Goal: Transaction & Acquisition: Purchase product/service

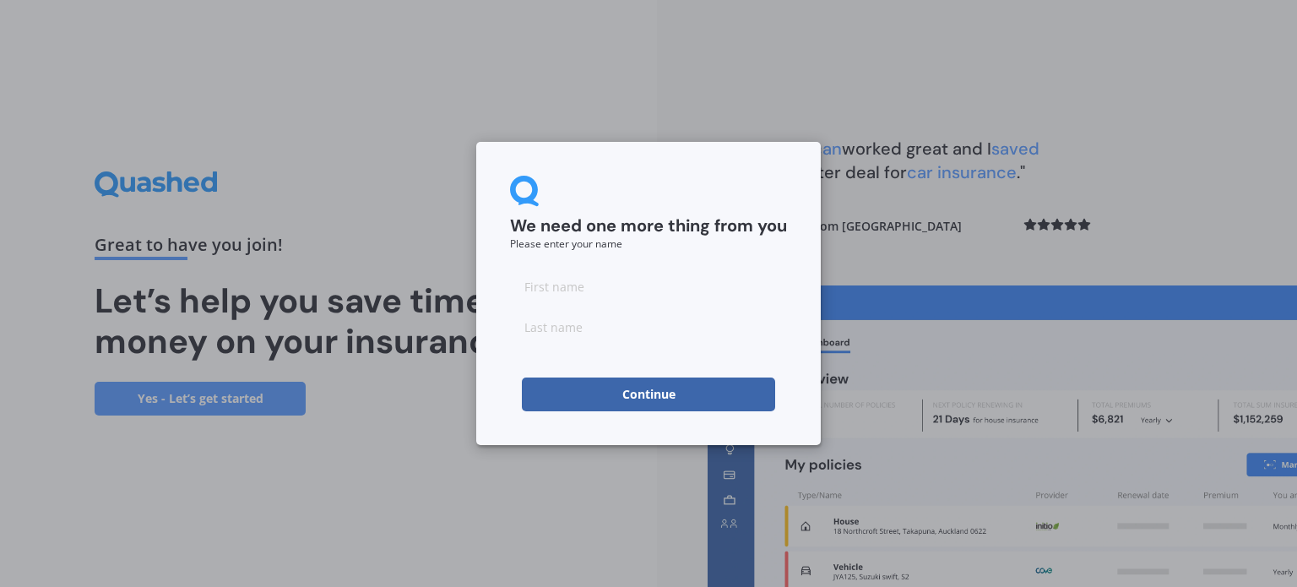
click at [663, 290] on input at bounding box center [648, 286] width 277 height 34
type input "H"
click at [608, 331] on input at bounding box center [648, 327] width 277 height 34
type input "[PERSON_NAME]"
click at [611, 391] on button "Continue" at bounding box center [648, 394] width 253 height 34
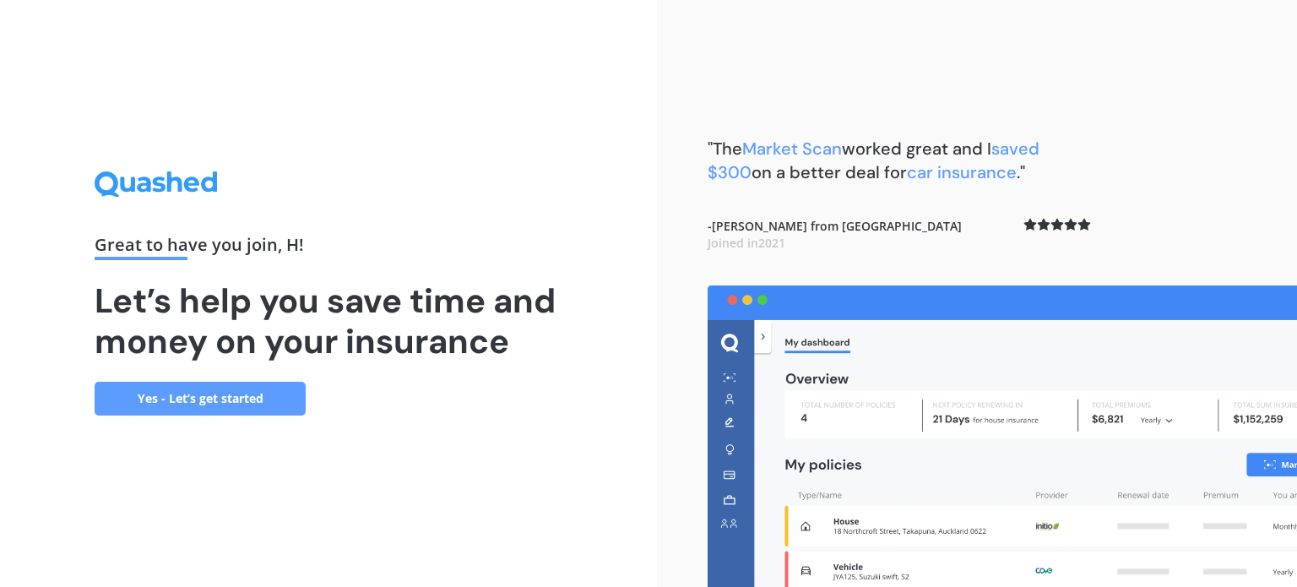
click at [208, 396] on link "Yes - Let’s get started" at bounding box center [200, 399] width 211 height 34
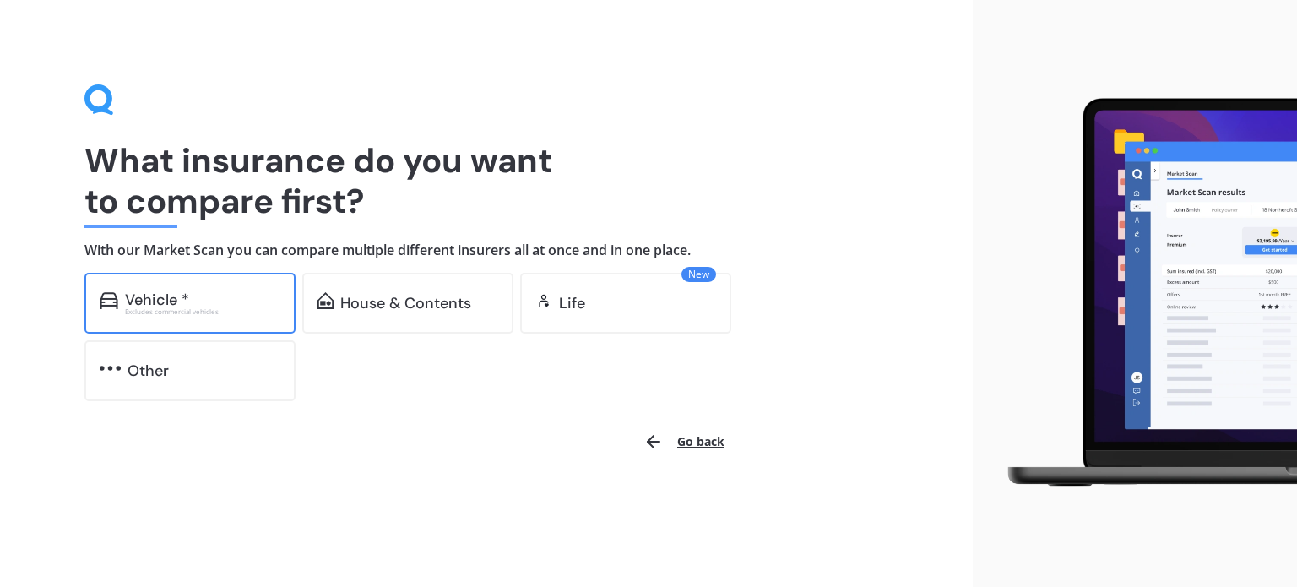
click at [203, 286] on div "Vehicle * Excludes commercial vehicles" at bounding box center [189, 303] width 211 height 61
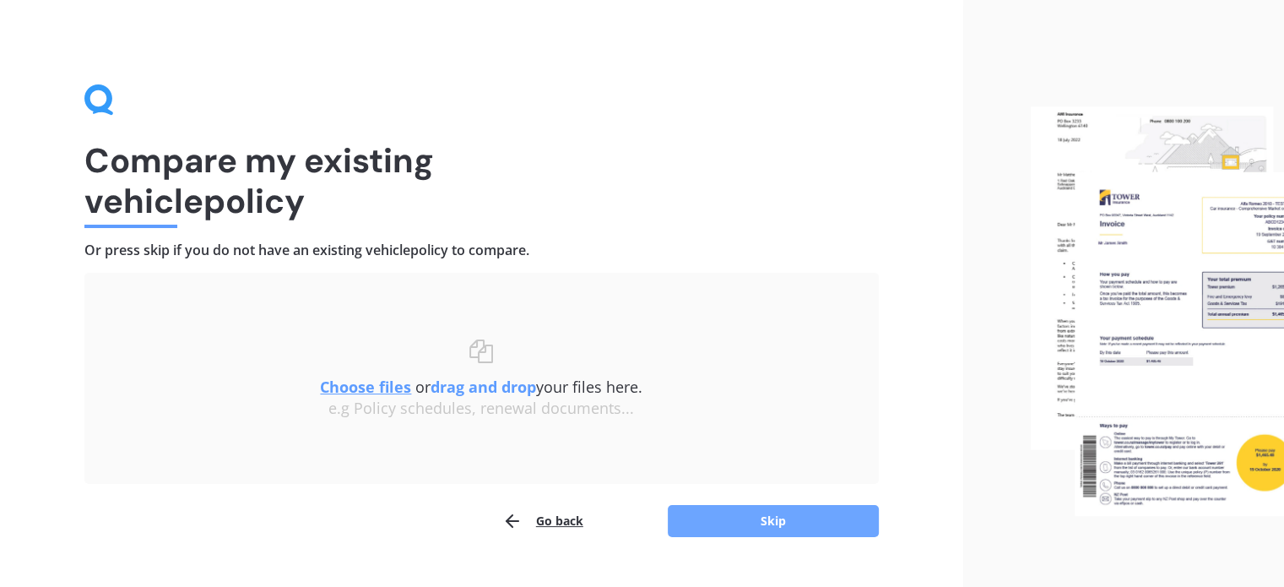
click at [720, 523] on button "Skip" at bounding box center [773, 521] width 211 height 32
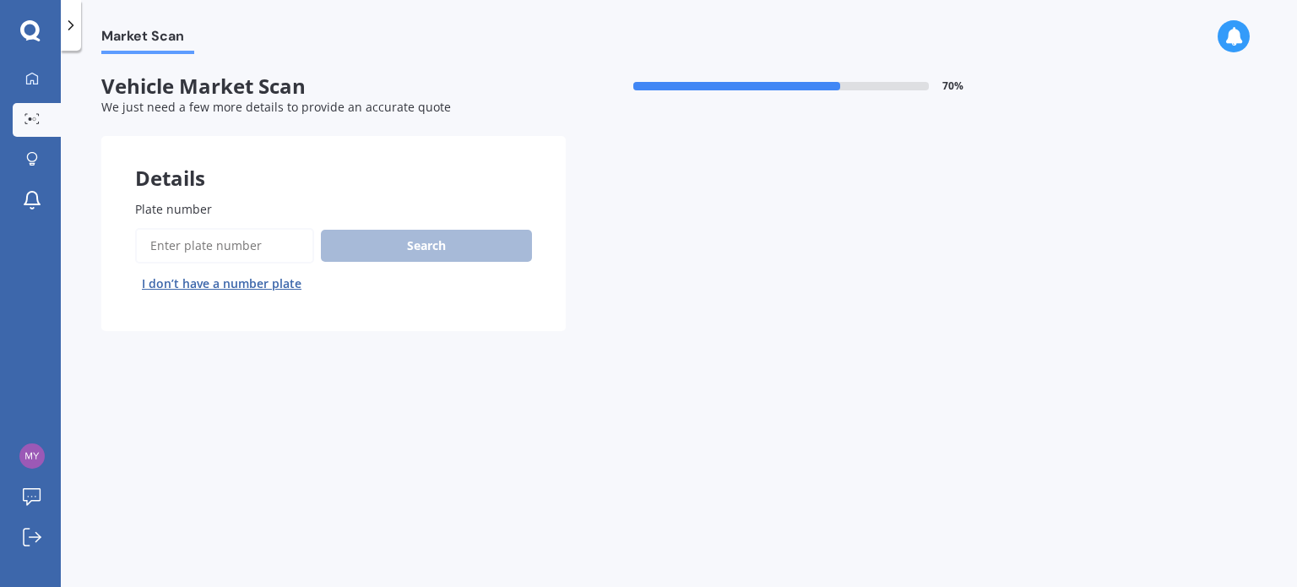
click at [182, 250] on input "Plate number" at bounding box center [224, 245] width 179 height 35
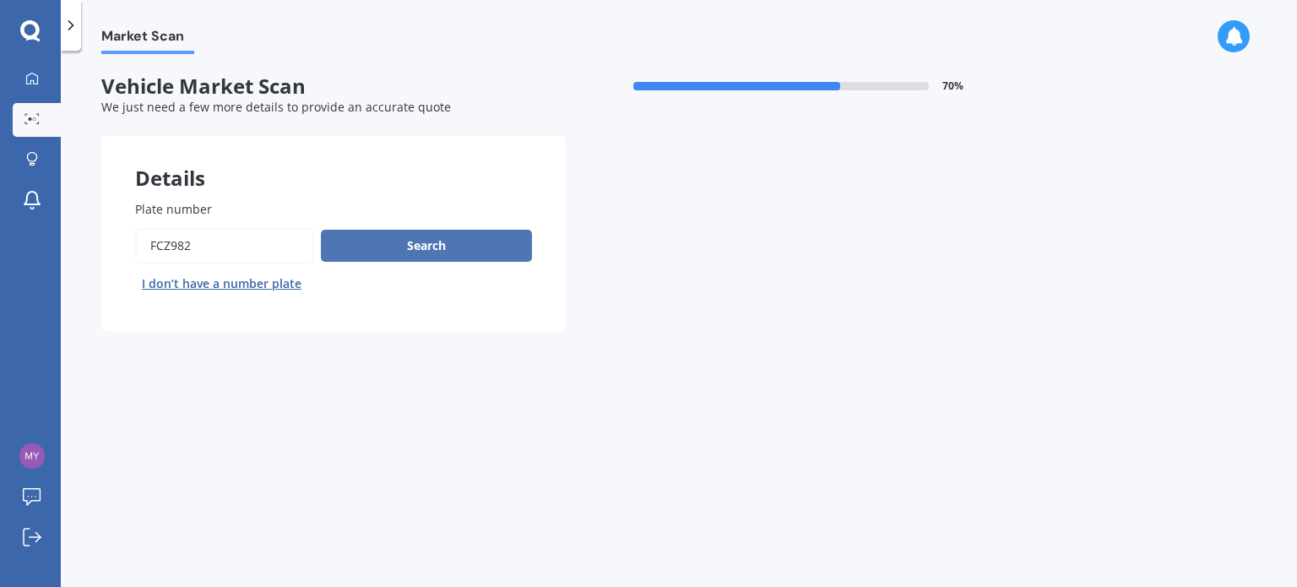
type input "fcz982"
click at [432, 240] on button "Search" at bounding box center [426, 246] width 211 height 32
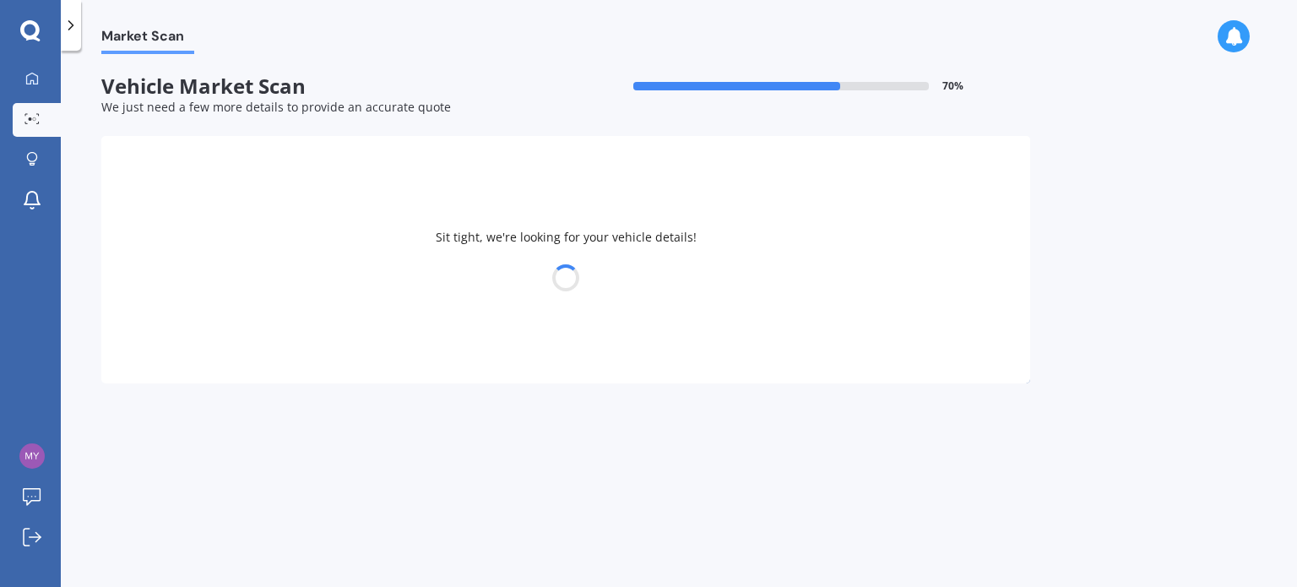
select select "NISSAN"
select select "MICRA"
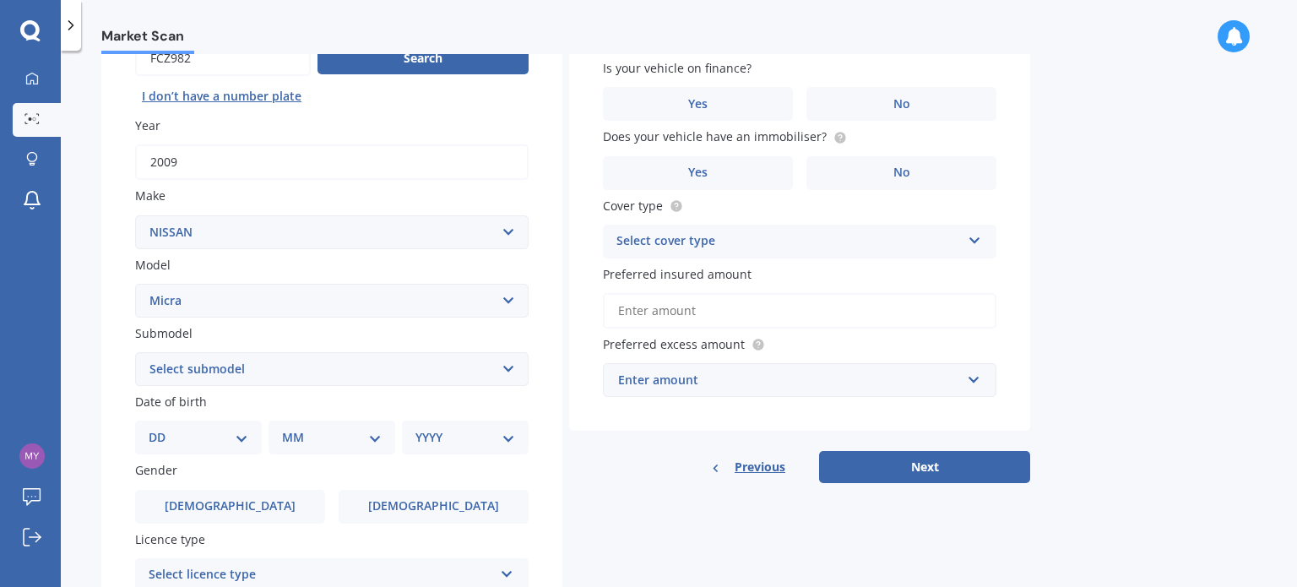
scroll to position [214, 0]
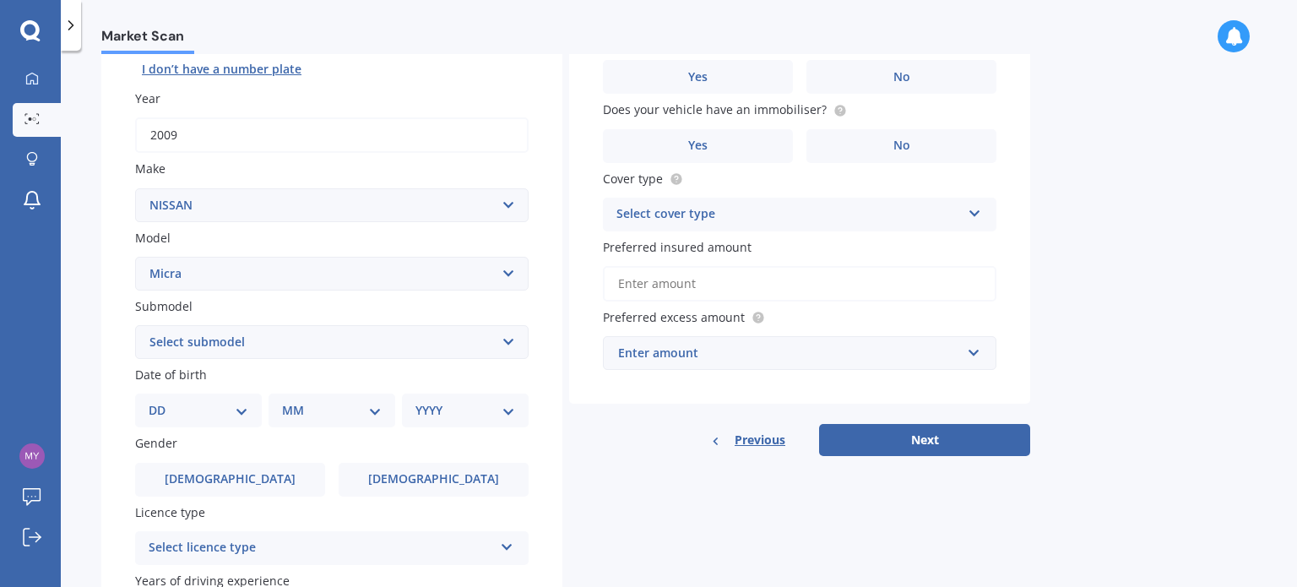
click at [246, 416] on select "DD 01 02 03 04 05 06 07 08 09 10 11 12 13 14 15 16 17 18 19 20 21 22 23 24 25 2…" at bounding box center [199, 410] width 100 height 19
select select "27"
click at [162, 401] on select "DD 01 02 03 04 05 06 07 08 09 10 11 12 13 14 15 16 17 18 19 20 21 22 23 24 25 2…" at bounding box center [199, 410] width 100 height 19
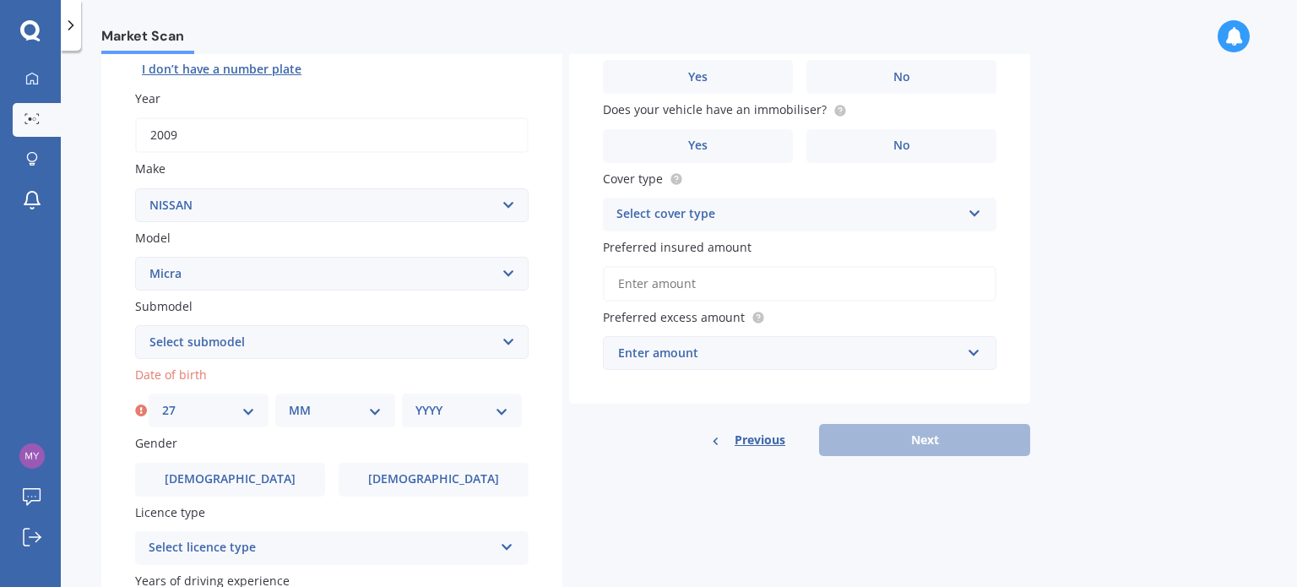
click at [348, 415] on select "MM 01 02 03 04 05 06 07 08 09 10 11 12" at bounding box center [335, 410] width 93 height 19
select select "08"
click at [289, 401] on select "MM 01 02 03 04 05 06 07 08 09 10 11 12" at bounding box center [335, 410] width 93 height 19
click at [459, 425] on div "YYYY 2025 2024 2023 2022 2021 2020 2019 2018 2017 2016 2015 2014 2013 2012 2011…" at bounding box center [462, 410] width 120 height 34
click at [512, 411] on div "YYYY 2025 2024 2023 2022 2021 2020 2019 2018 2017 2016 2015 2014 2013 2012 2011…" at bounding box center [462, 410] width 120 height 34
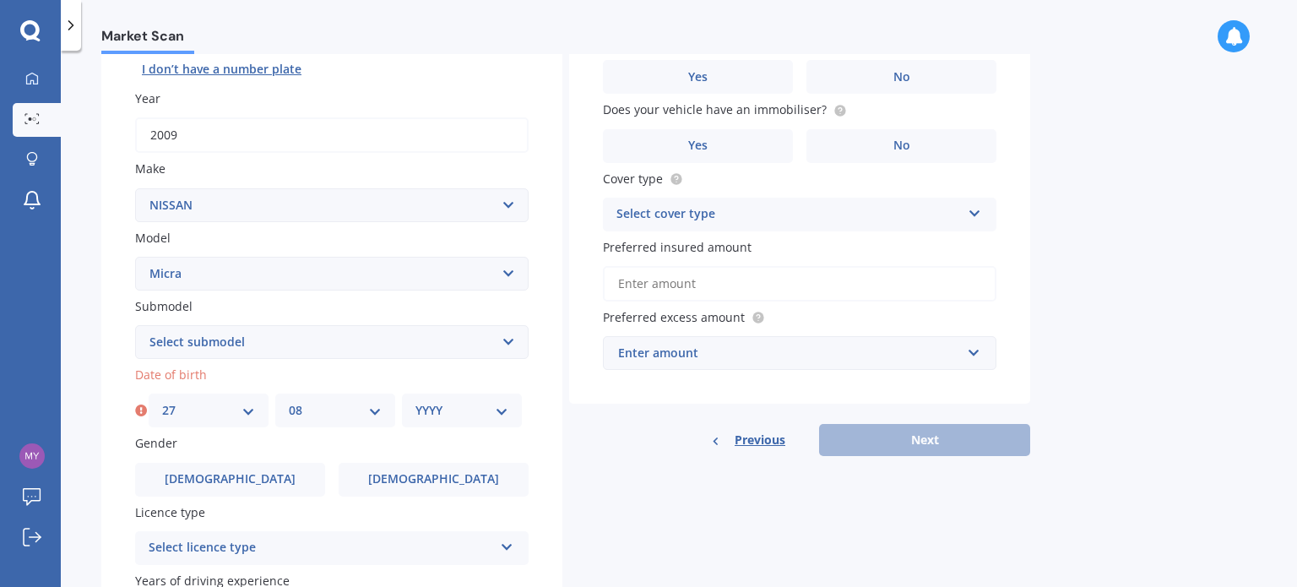
click at [495, 404] on select "YYYY 2025 2024 2023 2022 2021 2020 2019 2018 2017 2016 2015 2014 2013 2012 2011…" at bounding box center [461, 410] width 93 height 19
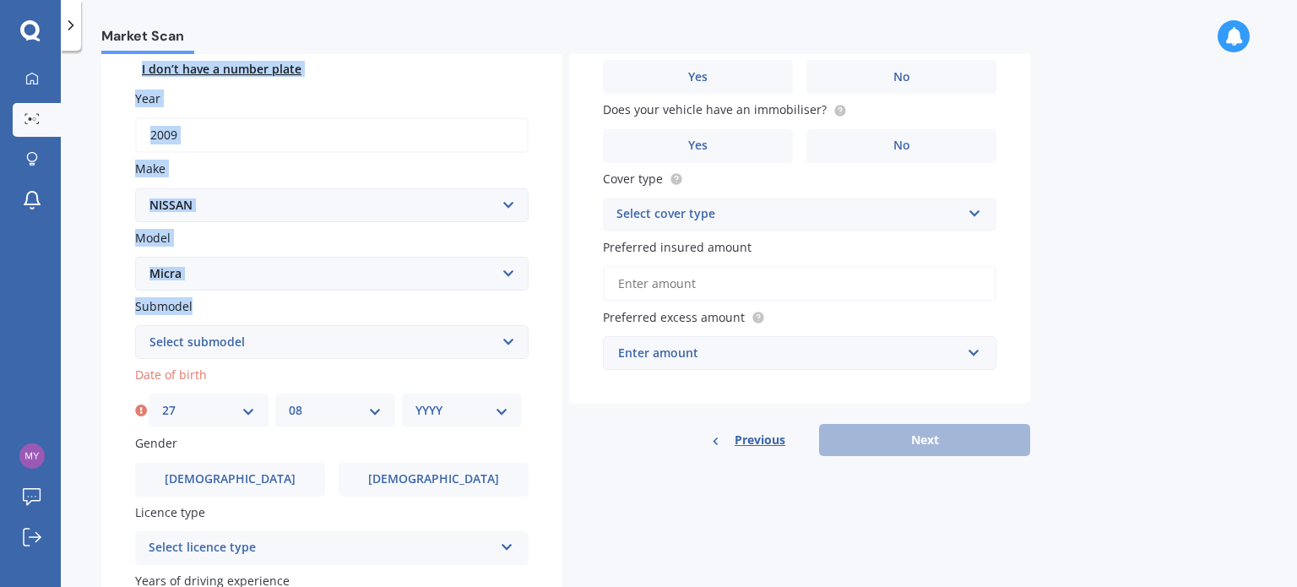
drag, startPoint x: 509, startPoint y: 26, endPoint x: 518, endPoint y: 358, distance: 331.9
click at [518, 358] on div "Market Scan Market Scan Vehicle Market Scan 70 % We just need a few more detail…" at bounding box center [679, 293] width 1236 height 587
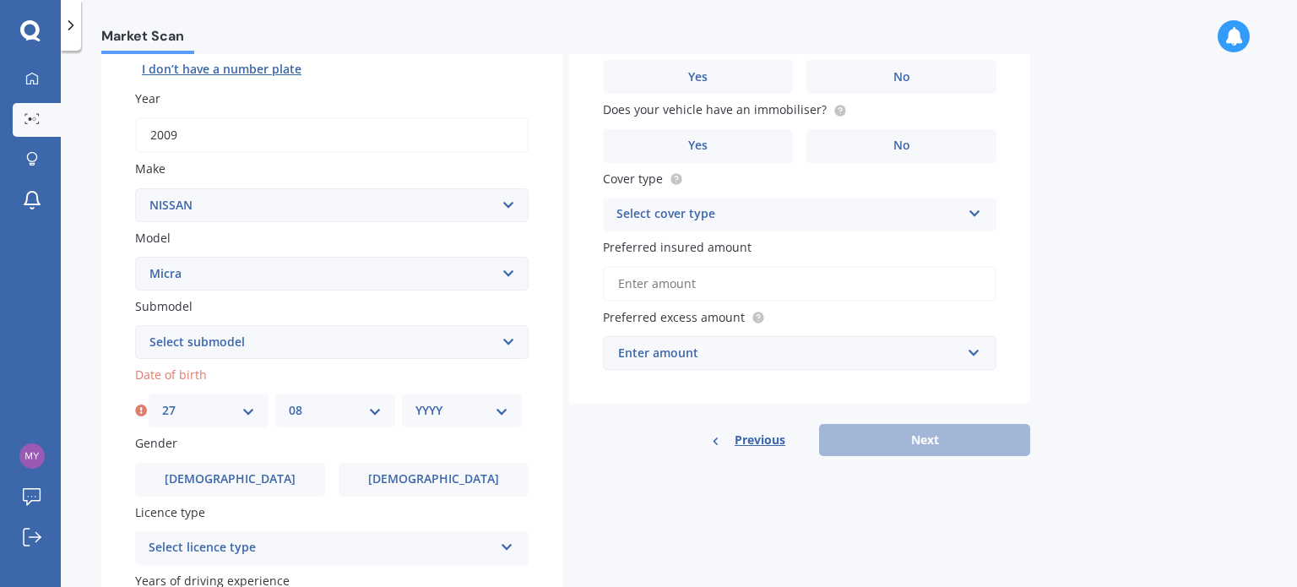
click at [510, 412] on div "YYYY 2025 2024 2023 2022 2021 2020 2019 2018 2017 2016 2015 2014 2013 2012 2011…" at bounding box center [462, 410] width 120 height 34
click at [496, 407] on select "YYYY 2025 2024 2023 2022 2021 2020 2019 2018 2017 2016 2015 2014 2013 2012 2011…" at bounding box center [461, 410] width 93 height 19
select select "1977"
click at [415, 401] on select "YYYY 2025 2024 2023 2022 2021 2020 2019 2018 2017 2016 2015 2014 2013 2012 2011…" at bounding box center [461, 410] width 93 height 19
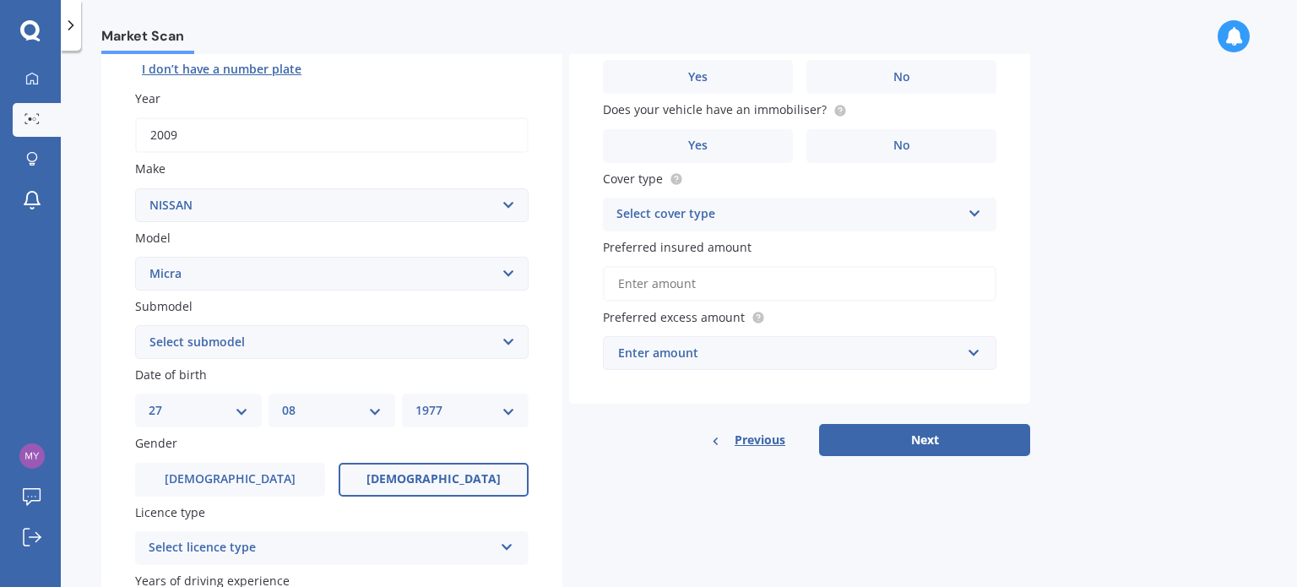
click at [429, 474] on span "Female" at bounding box center [433, 479] width 134 height 14
click at [0, 0] on input "Female" at bounding box center [0, 0] width 0 height 0
click at [446, 543] on div "Select licence type" at bounding box center [321, 548] width 344 height 20
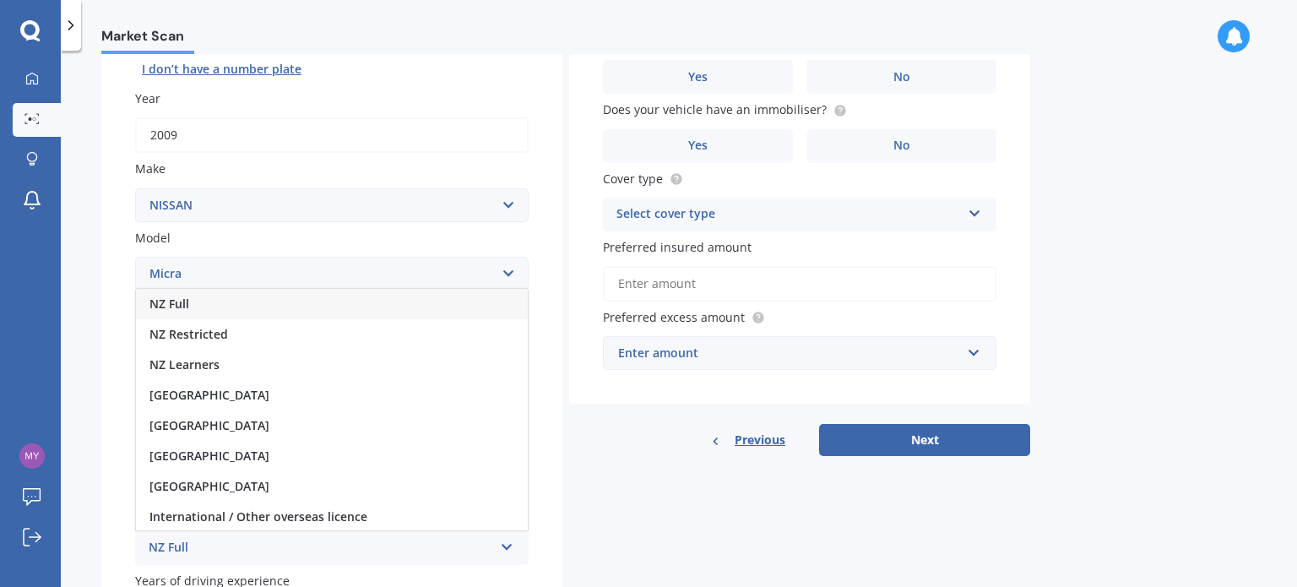
click at [402, 304] on div "NZ Full" at bounding box center [332, 304] width 392 height 30
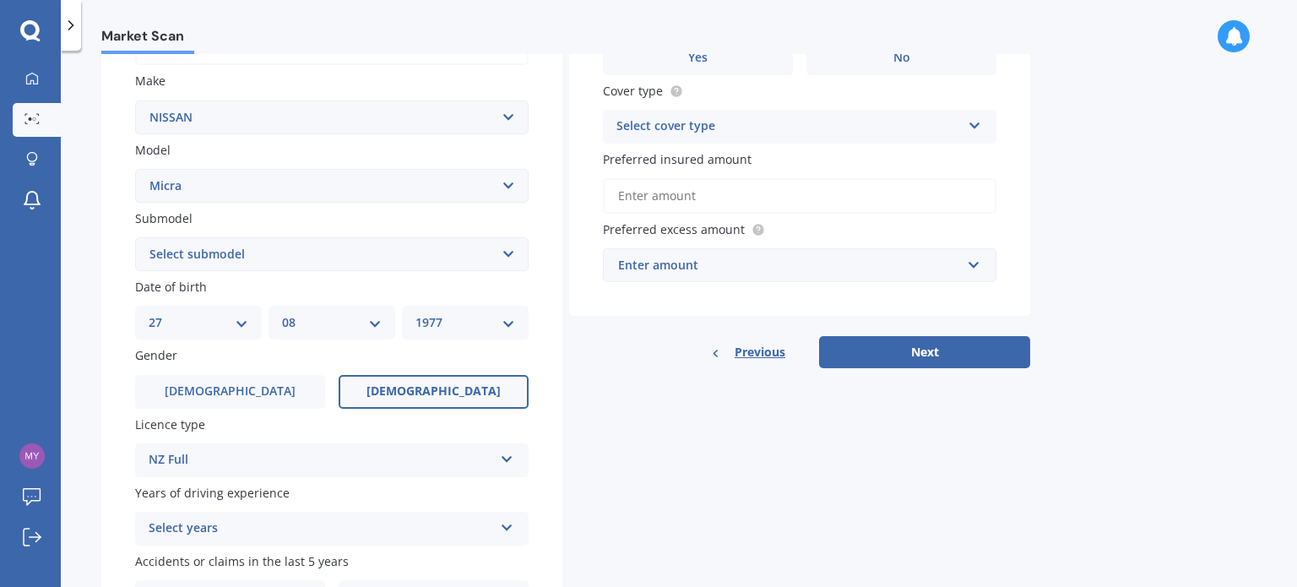
scroll to position [407, 0]
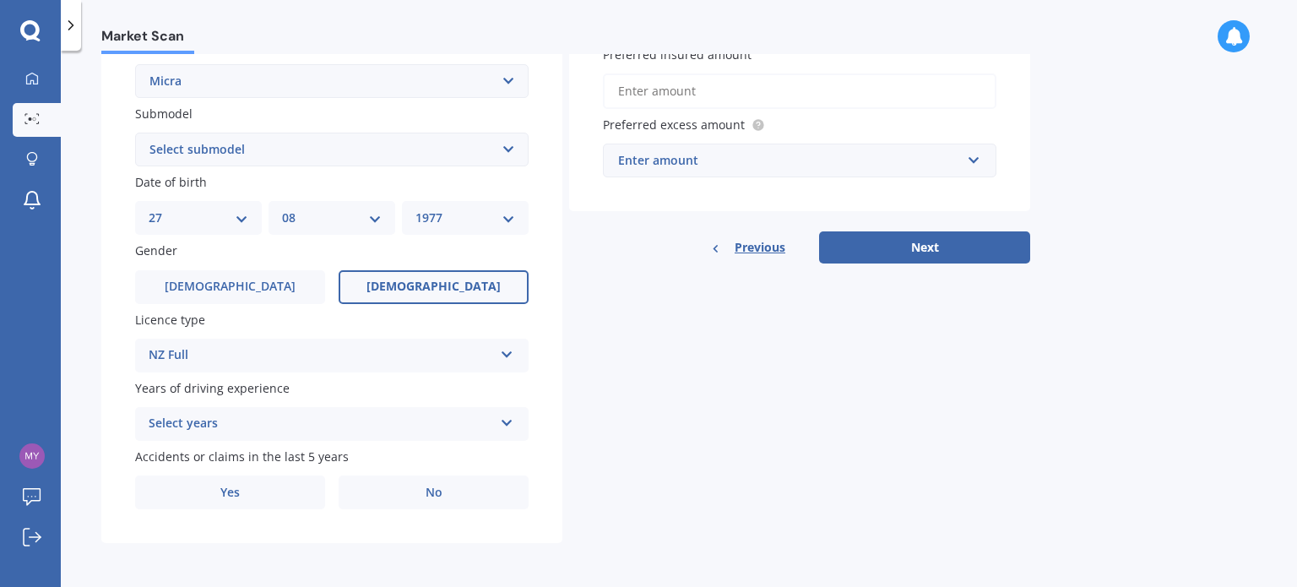
click at [505, 420] on icon at bounding box center [507, 420] width 14 height 12
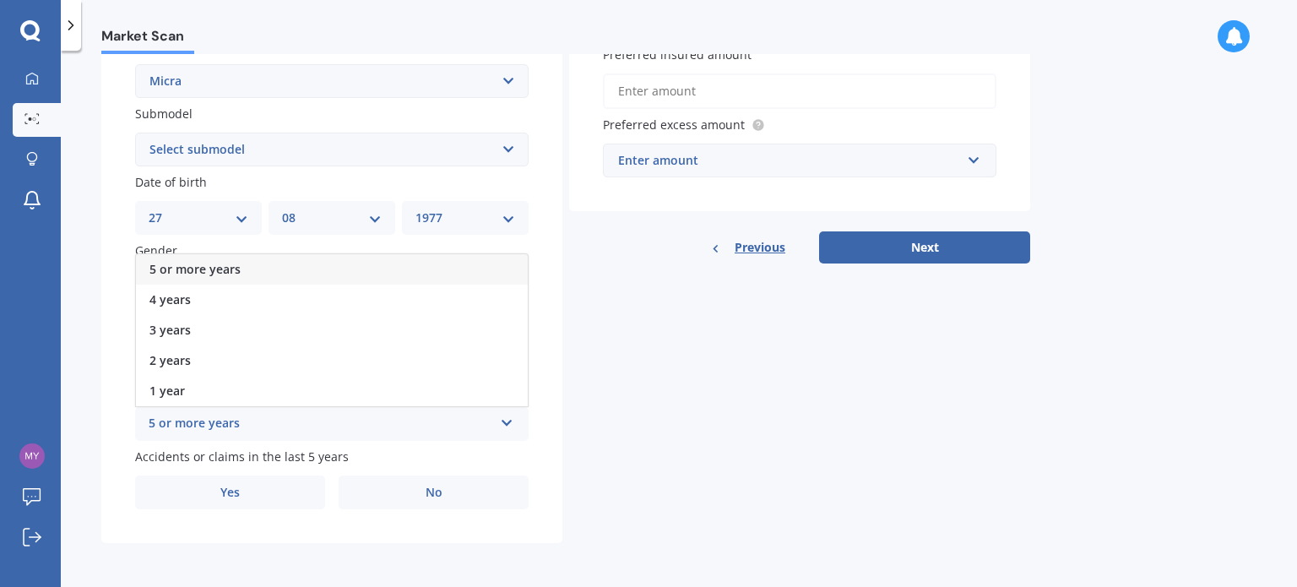
click at [385, 266] on div "5 or more years" at bounding box center [332, 269] width 392 height 30
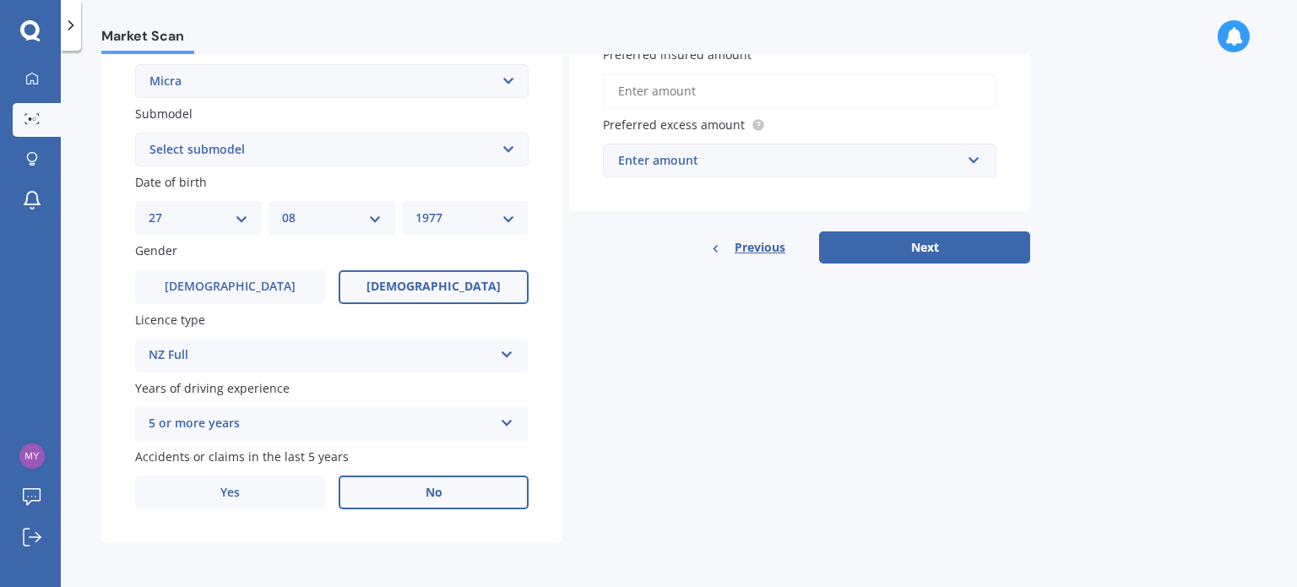
click at [408, 487] on label "No" at bounding box center [434, 492] width 190 height 34
click at [0, 0] on input "No" at bounding box center [0, 0] width 0 height 0
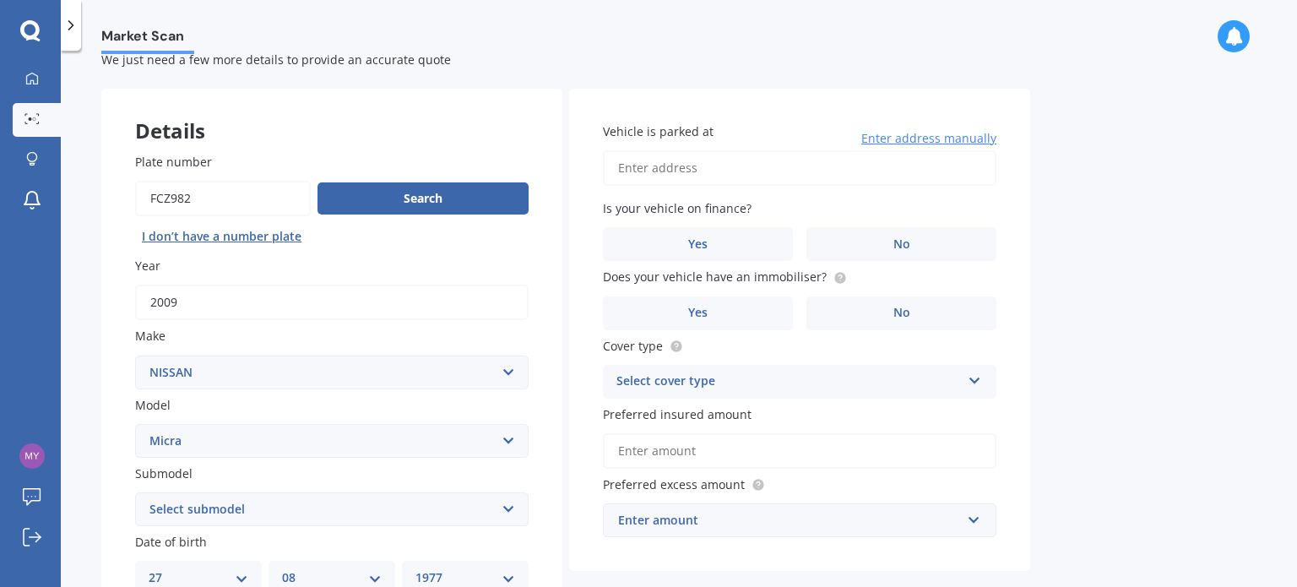
scroll to position [40, 0]
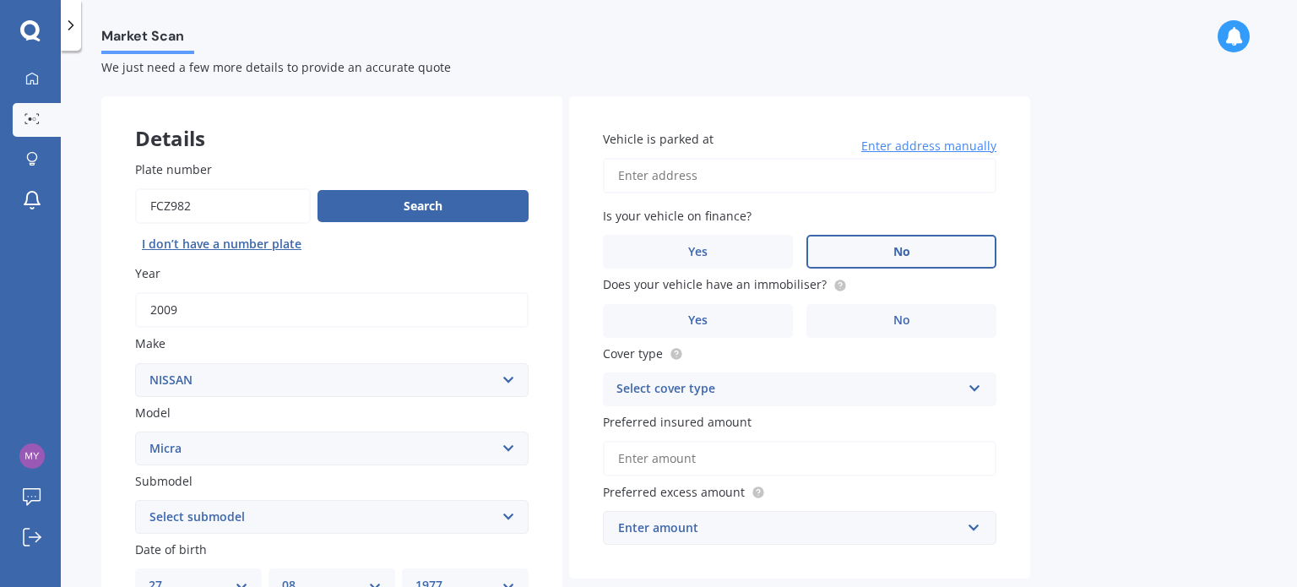
click at [877, 254] on label "No" at bounding box center [901, 252] width 190 height 34
click at [0, 0] on input "No" at bounding box center [0, 0] width 0 height 0
click at [867, 320] on label "No" at bounding box center [901, 321] width 190 height 34
click at [0, 0] on input "No" at bounding box center [0, 0] width 0 height 0
click at [852, 393] on div "Select cover type" at bounding box center [788, 389] width 344 height 20
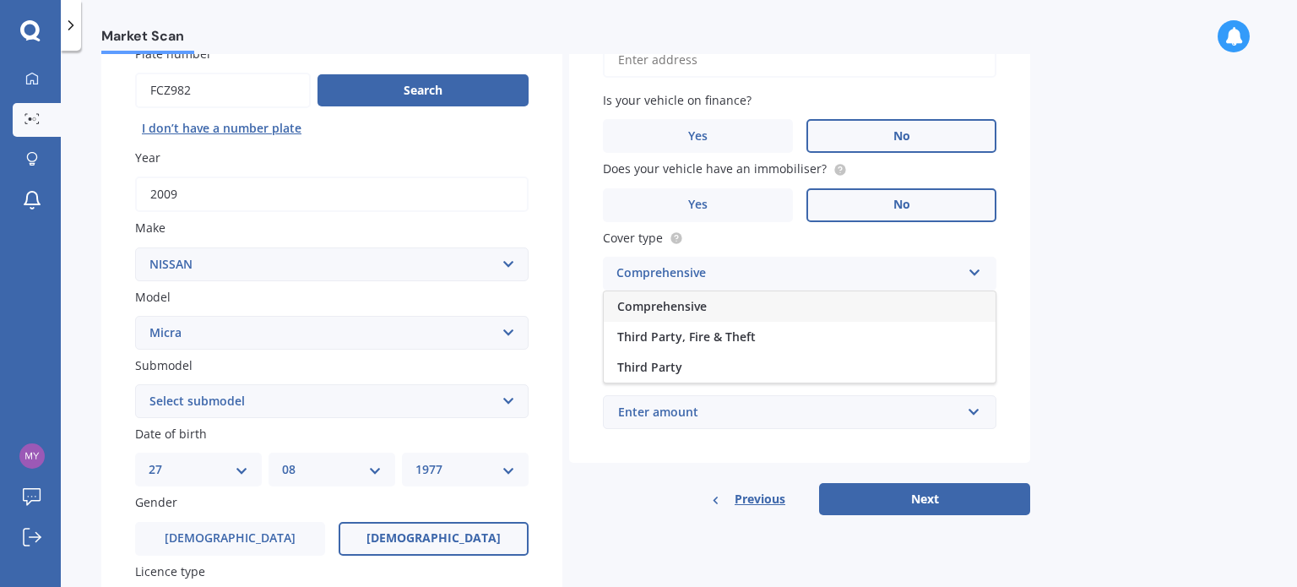
scroll to position [182, 0]
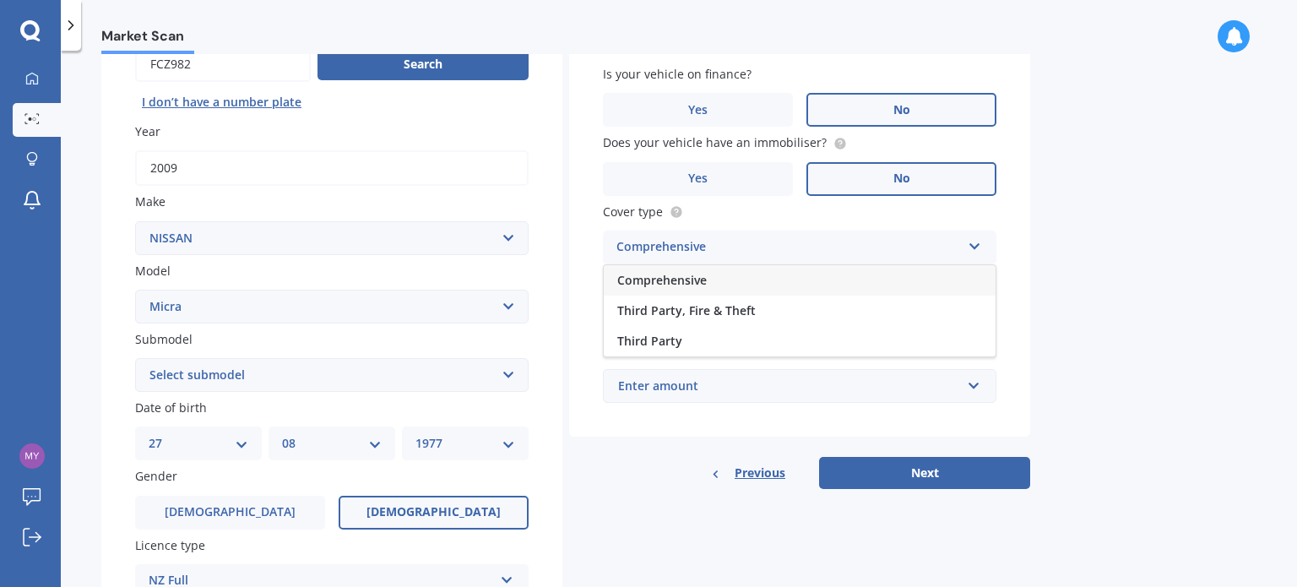
click at [755, 276] on div "Comprehensive" at bounding box center [800, 280] width 392 height 30
click at [738, 389] on div "Enter amount" at bounding box center [789, 386] width 343 height 19
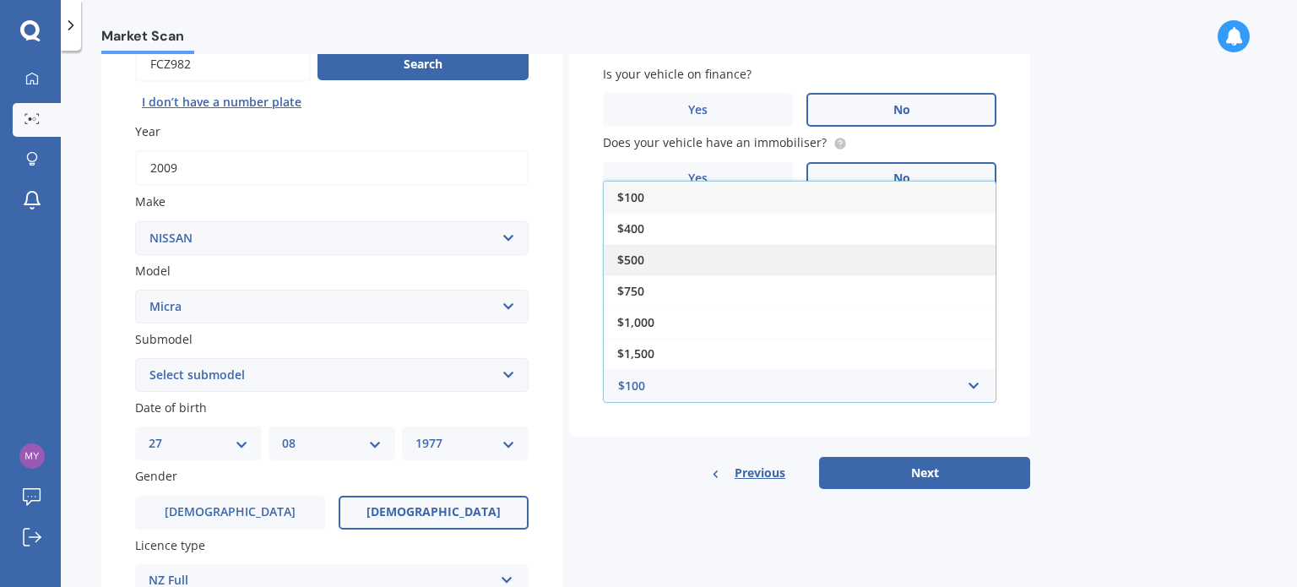
click at [730, 252] on div "$500" at bounding box center [800, 259] width 392 height 31
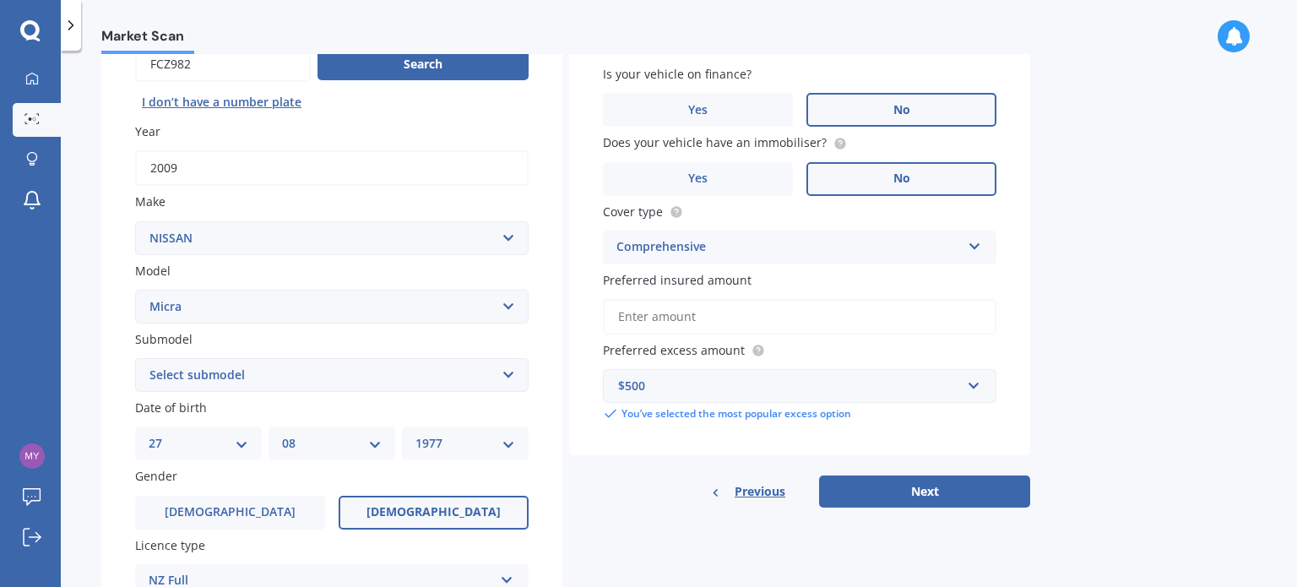
click at [819, 314] on input "Preferred insured amount" at bounding box center [799, 316] width 393 height 35
click at [970, 482] on button "Next" at bounding box center [924, 491] width 211 height 32
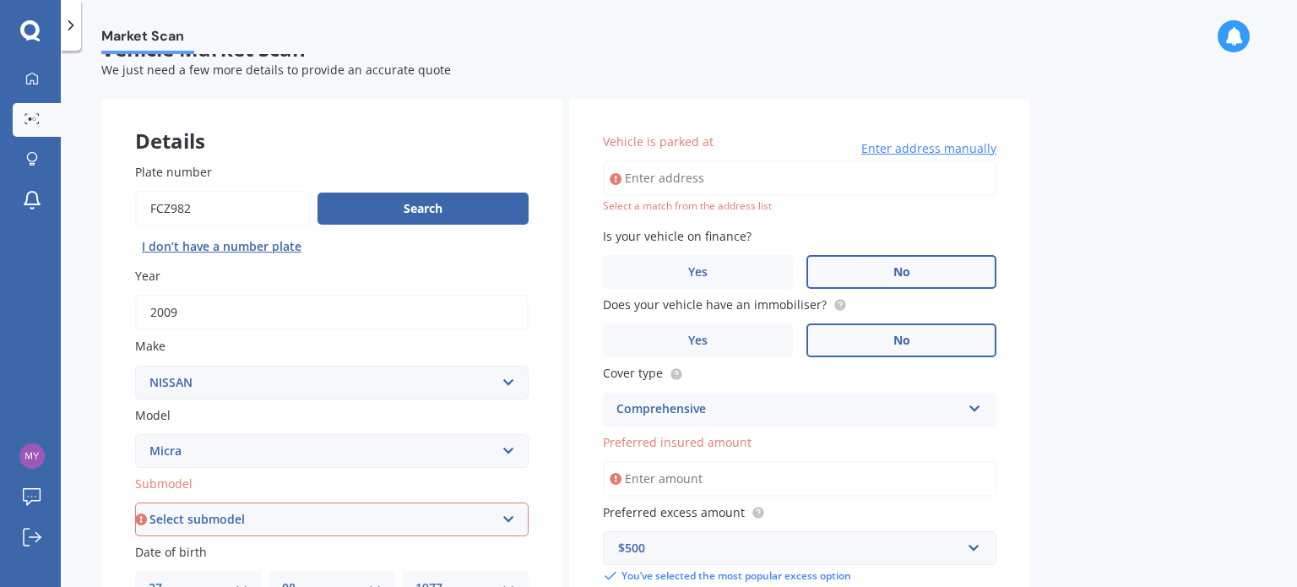
scroll to position [33, 0]
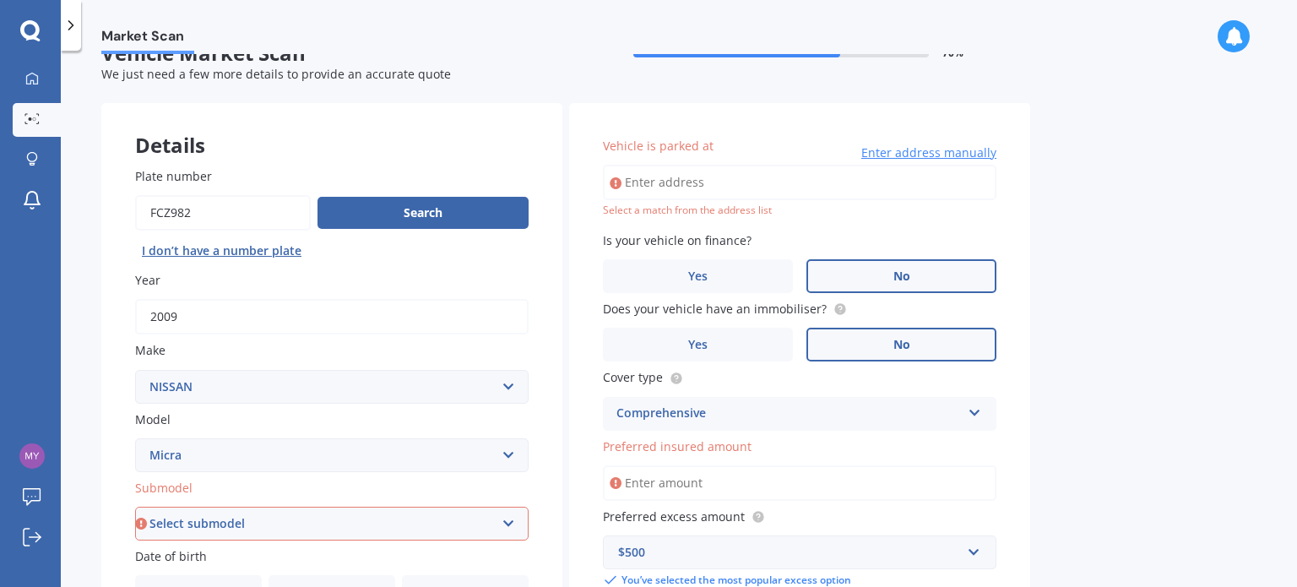
click at [767, 187] on input "Vehicle is parked at" at bounding box center [799, 182] width 393 height 35
click at [510, 522] on select "Select submodel (All other) LX RX SI ST ST-L Ti" at bounding box center [331, 524] width 393 height 34
click at [1081, 345] on div "Market Scan Vehicle Market Scan 70 % We just need a few more details to provide…" at bounding box center [679, 322] width 1236 height 536
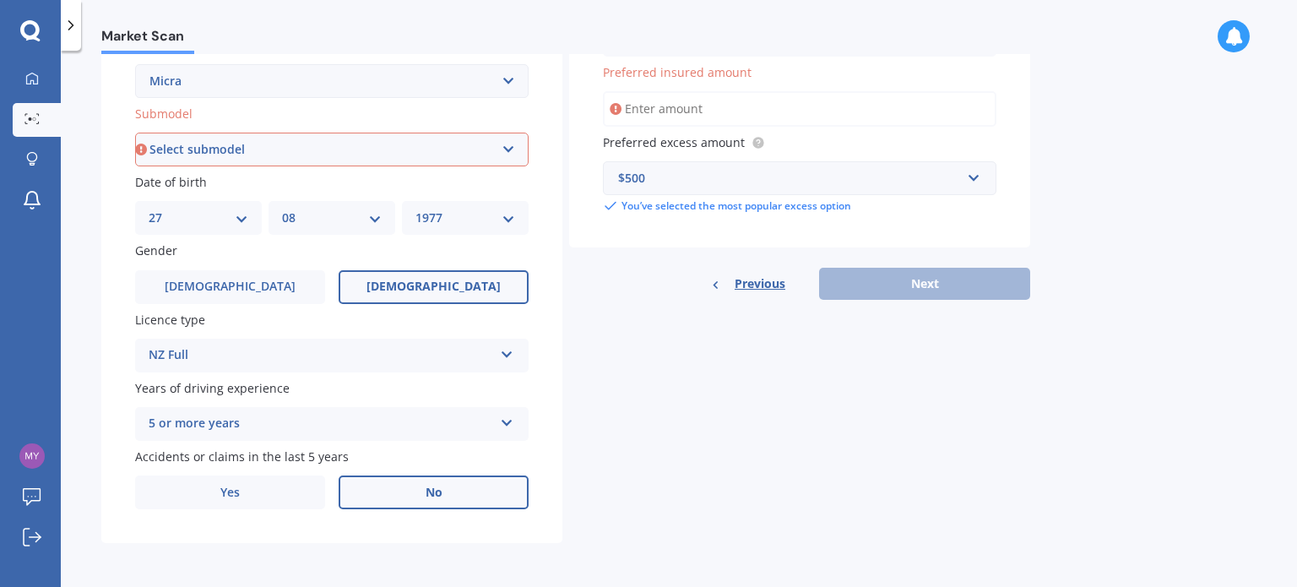
scroll to position [0, 0]
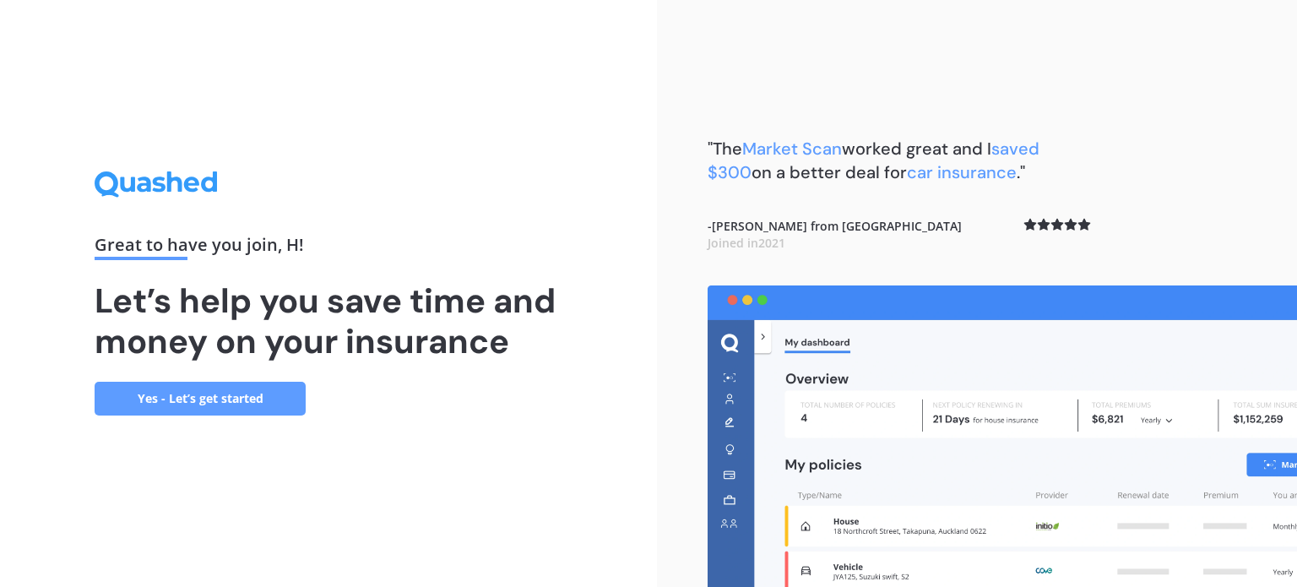
click at [212, 394] on link "Yes - Let’s get started" at bounding box center [200, 399] width 211 height 34
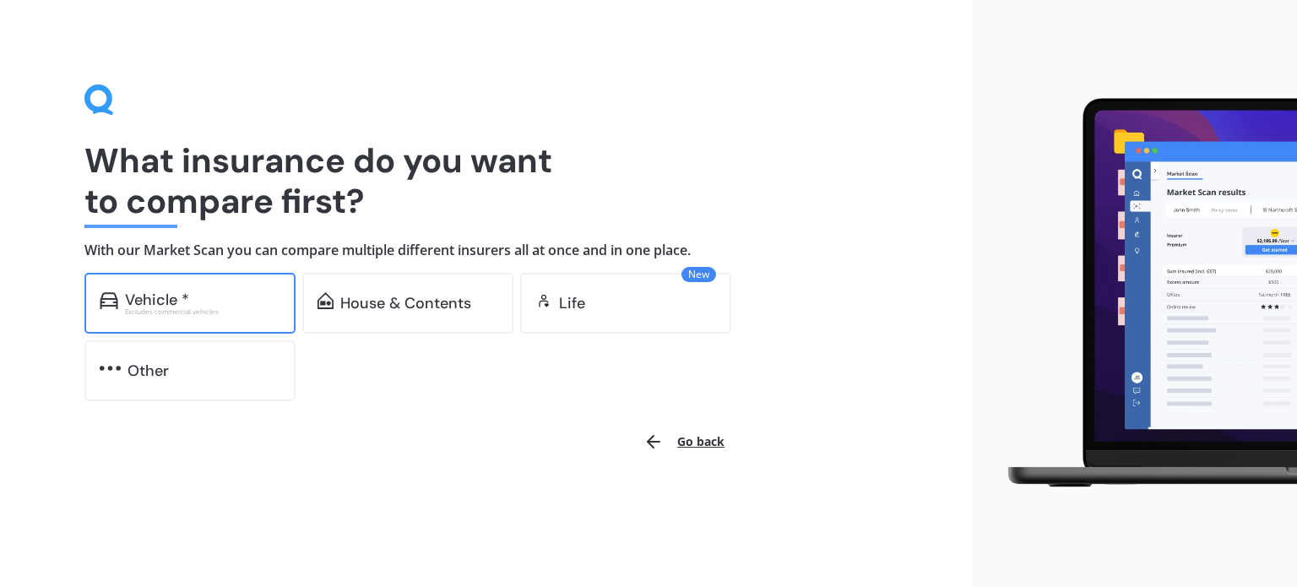
click at [205, 296] on div "Vehicle *" at bounding box center [202, 299] width 155 height 17
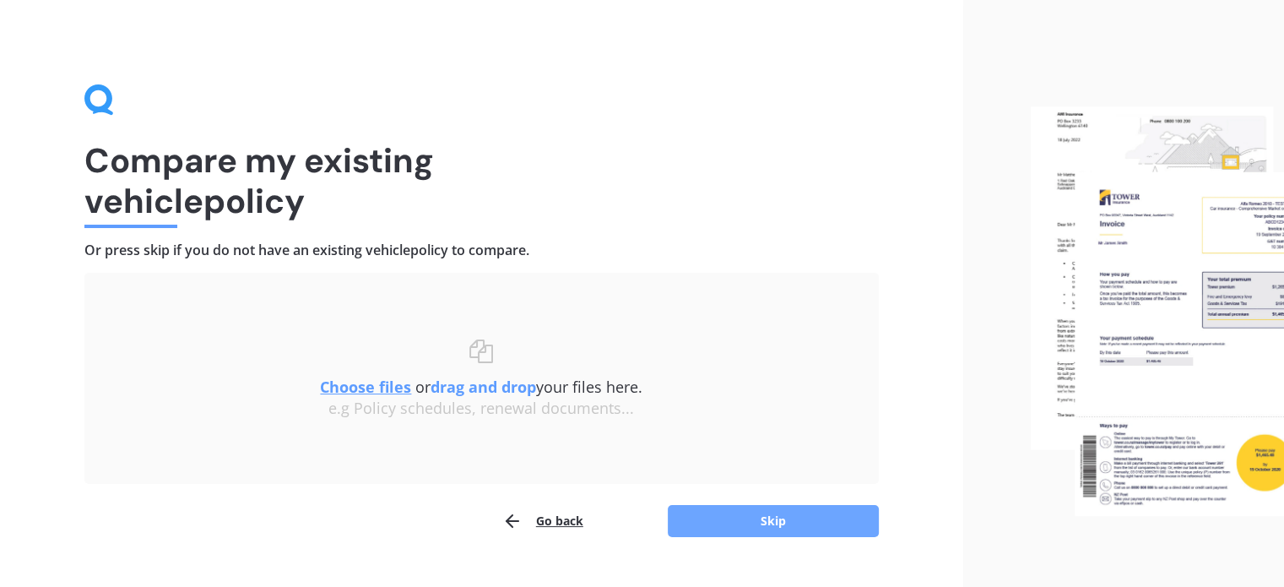
click at [806, 519] on button "Skip" at bounding box center [773, 521] width 211 height 32
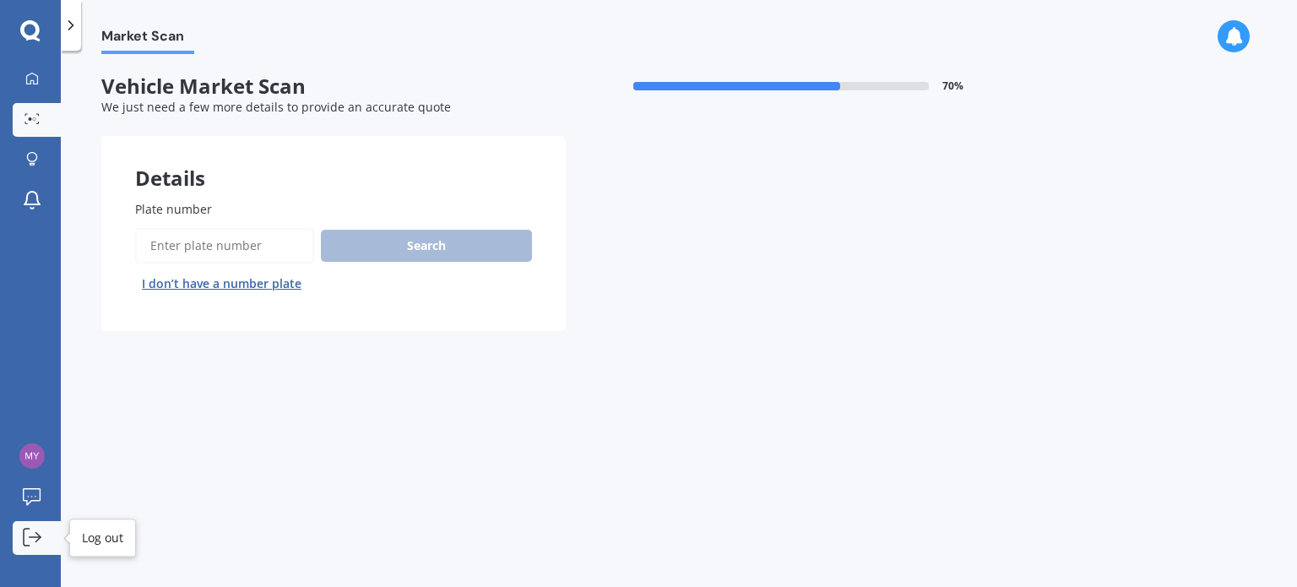
drag, startPoint x: 1123, startPoint y: 2, endPoint x: 34, endPoint y: 533, distance: 1211.7
click at [34, 533] on icon at bounding box center [32, 537] width 19 height 19
